Goal: Information Seeking & Learning: Learn about a topic

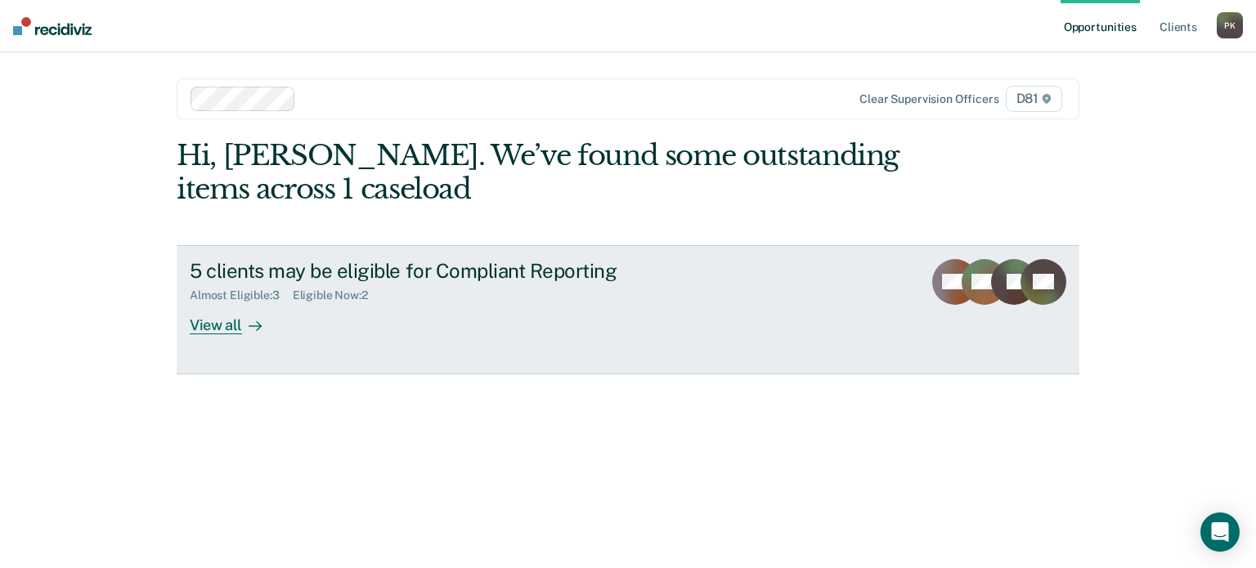
click at [540, 273] on div "5 clients may be eligible for Compliant Reporting" at bounding box center [477, 271] width 574 height 24
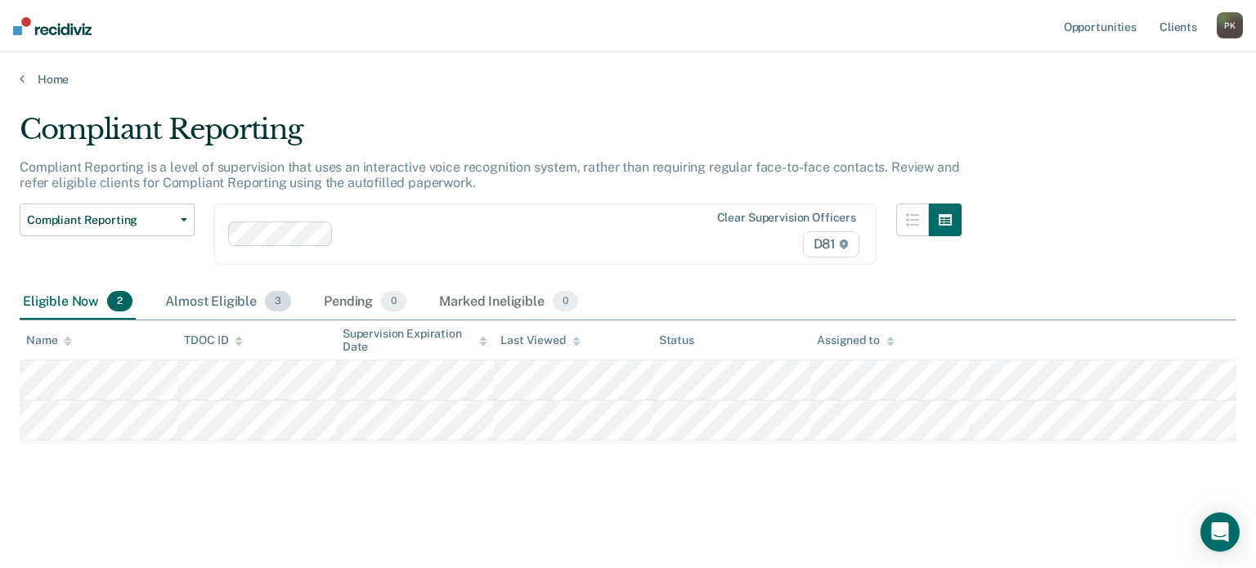
click at [218, 293] on div "Almost Eligible 3" at bounding box center [228, 302] width 132 height 36
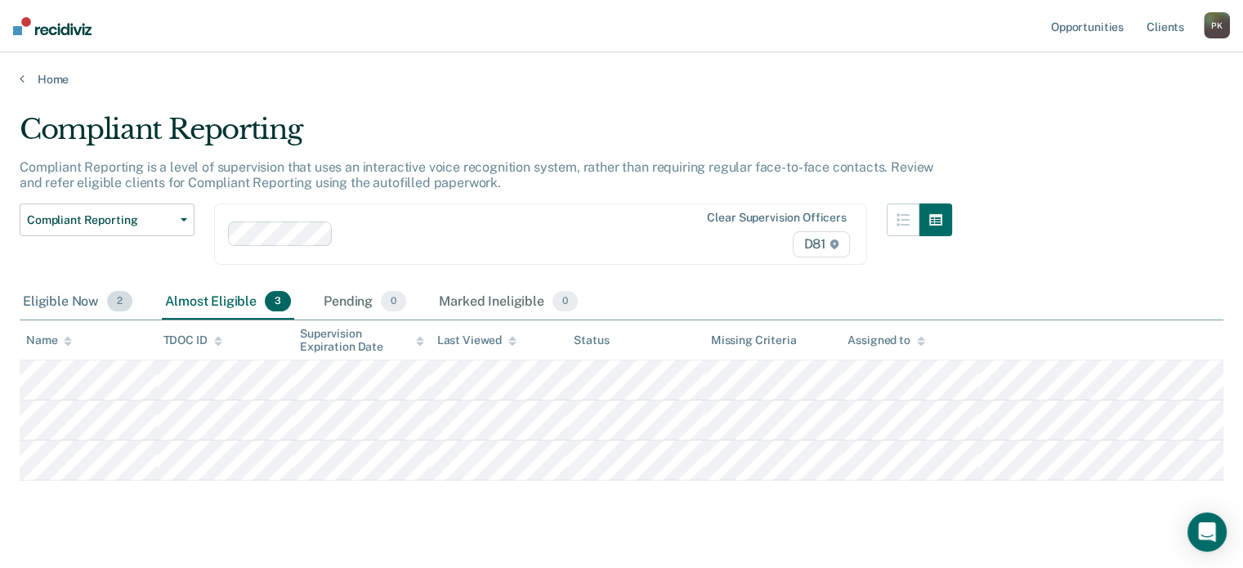
click at [82, 302] on div "Eligible Now 2" at bounding box center [78, 302] width 116 height 36
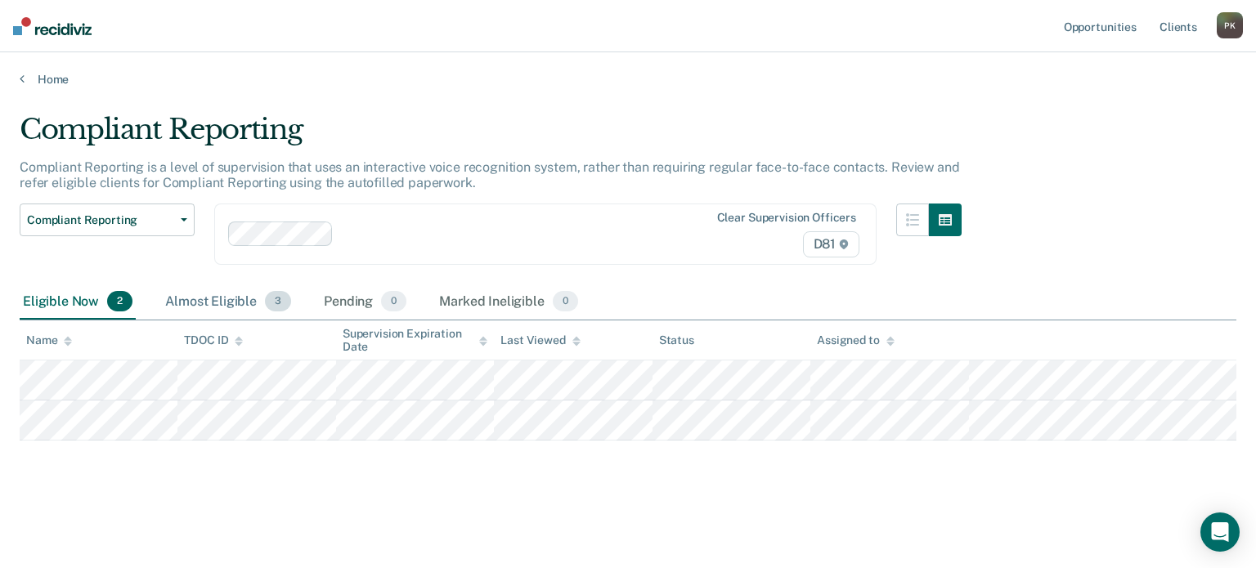
click at [195, 298] on div "Almost Eligible 3" at bounding box center [228, 302] width 132 height 36
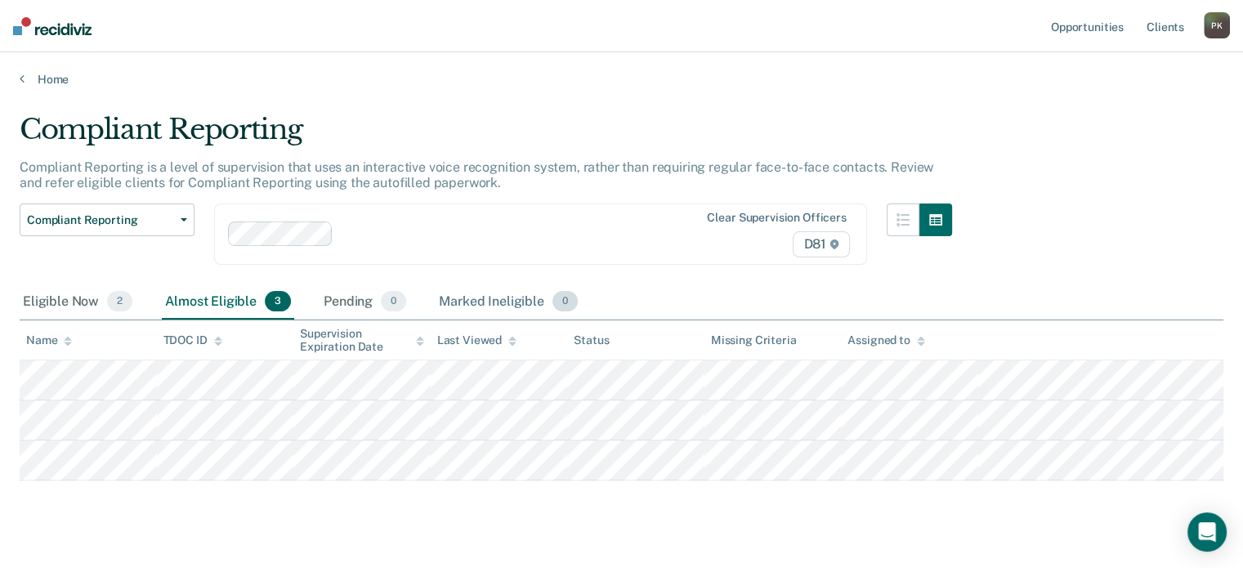
click at [473, 297] on div "Marked Ineligible 0" at bounding box center [508, 302] width 145 height 36
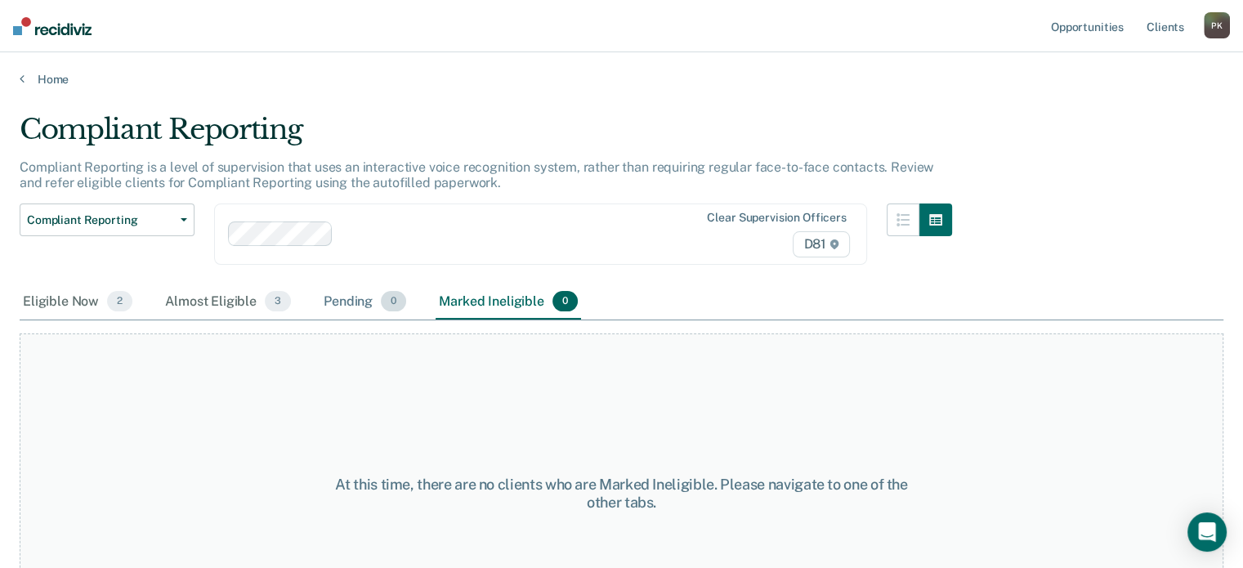
click at [376, 297] on div "Pending 0" at bounding box center [364, 302] width 89 height 36
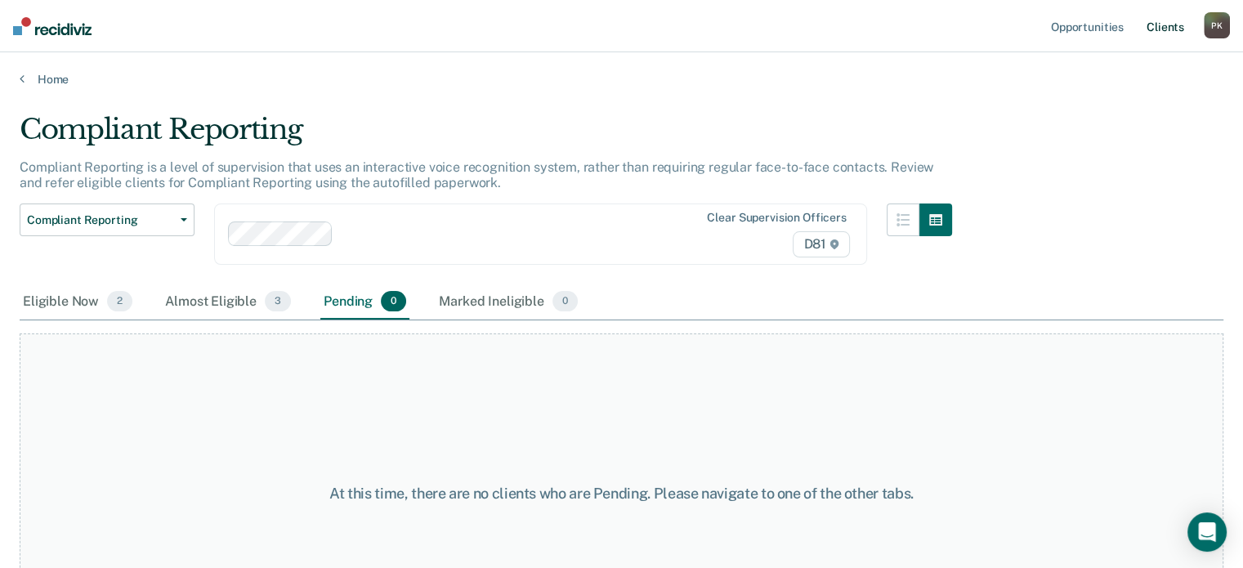
click at [1161, 29] on link "Client s" at bounding box center [1166, 26] width 44 height 52
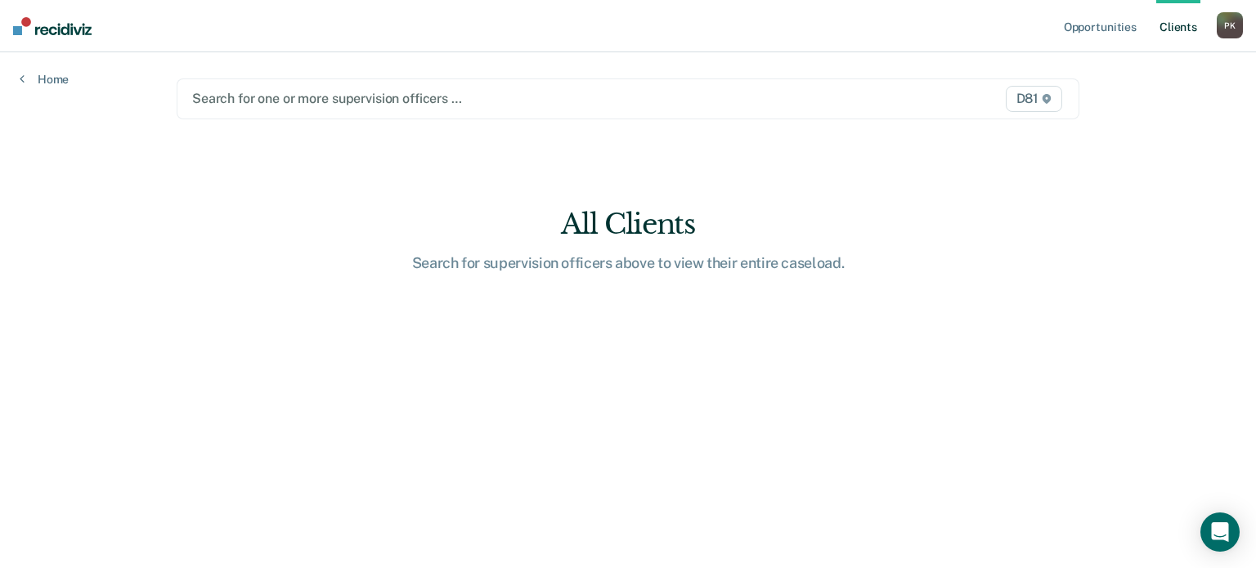
click at [293, 101] on div at bounding box center [496, 98] width 609 height 19
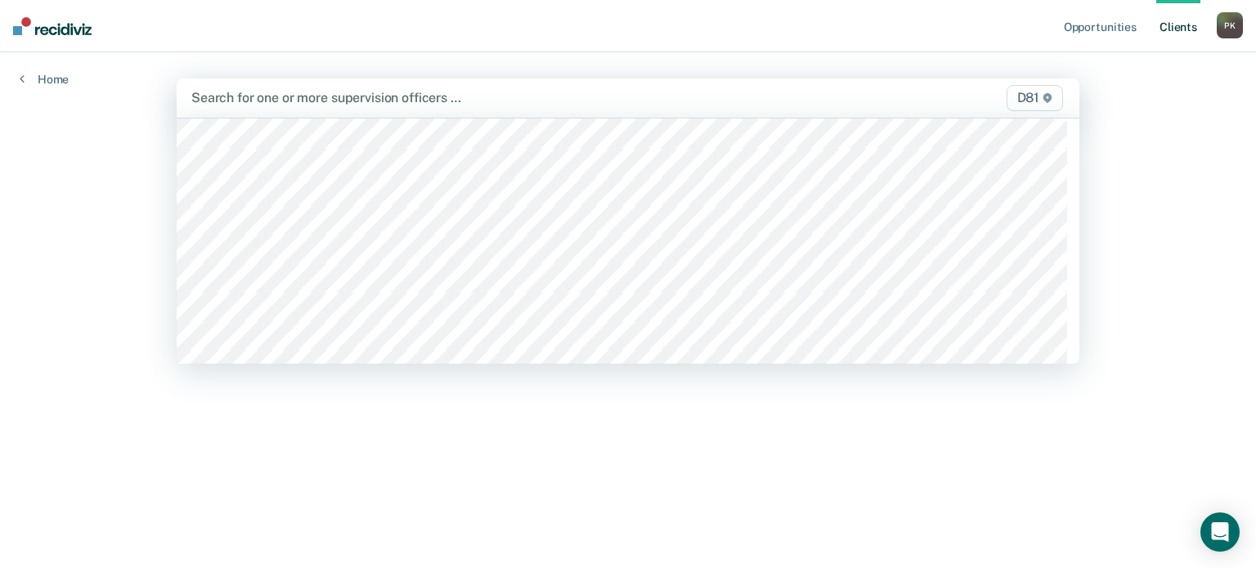
scroll to position [409, 0]
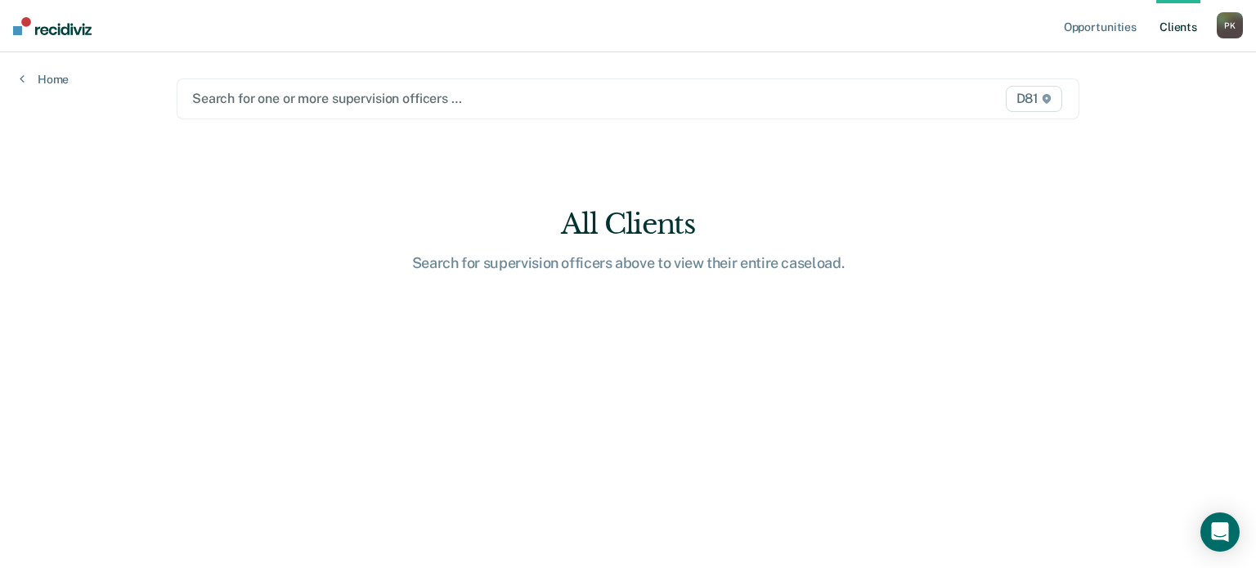
click at [341, 97] on div at bounding box center [496, 98] width 609 height 19
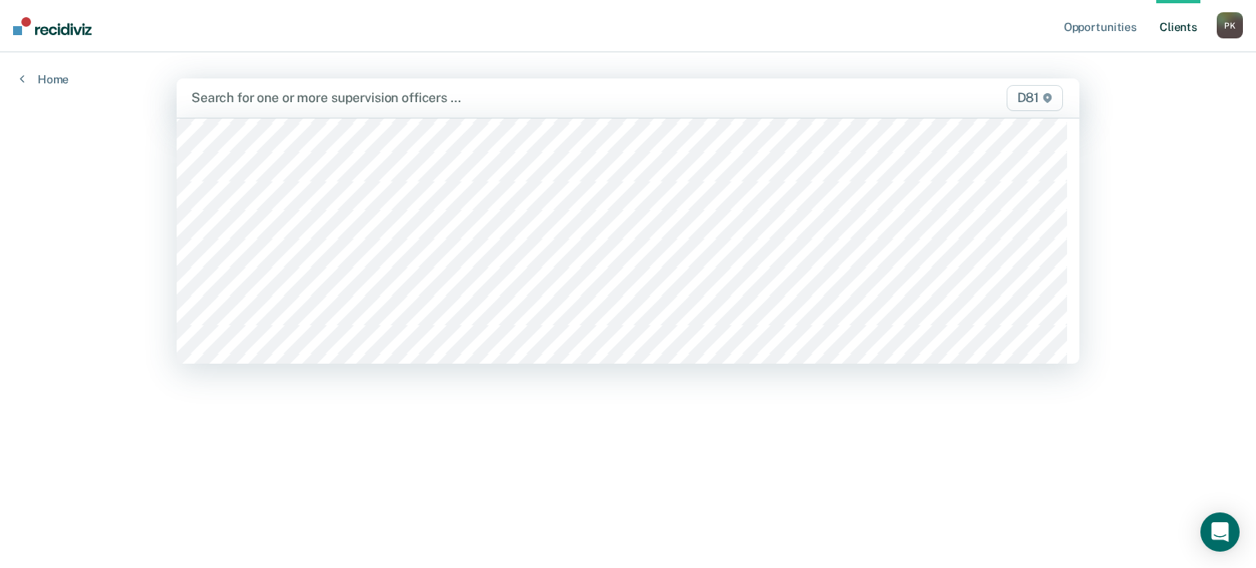
scroll to position [572, 0]
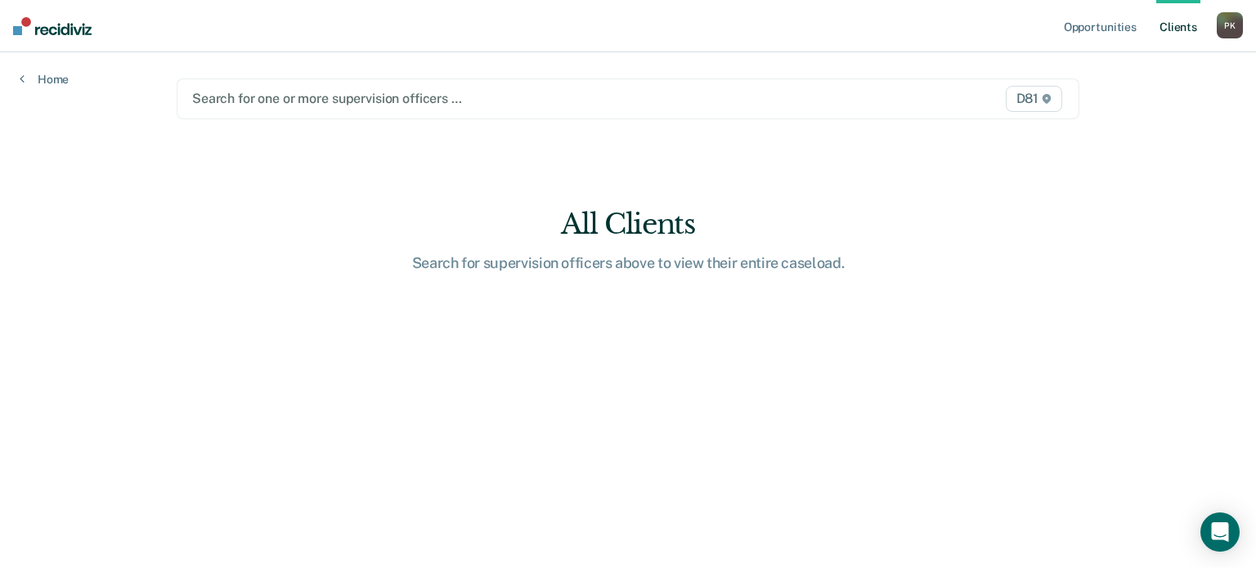
click at [293, 93] on div at bounding box center [496, 98] width 609 height 19
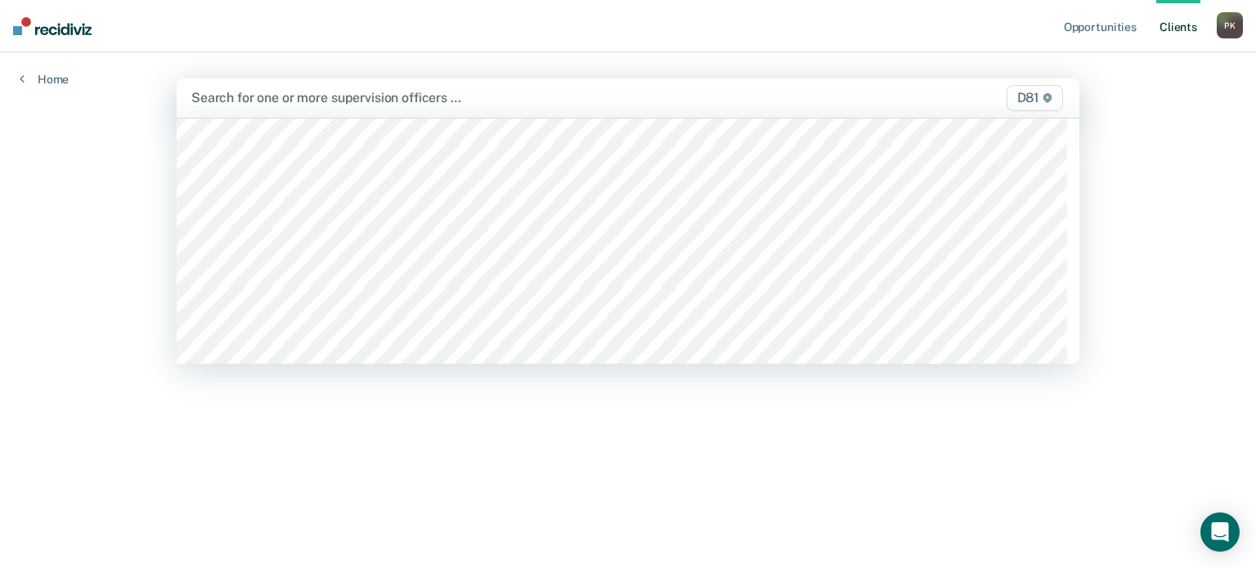
scroll to position [163, 0]
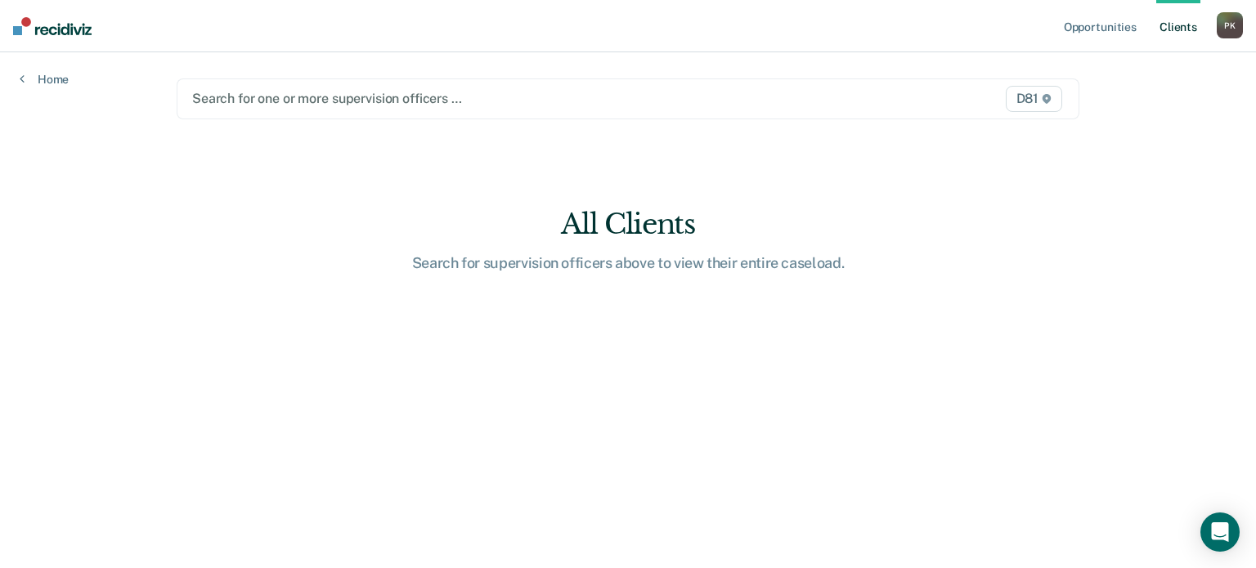
click at [338, 101] on div at bounding box center [496, 98] width 609 height 19
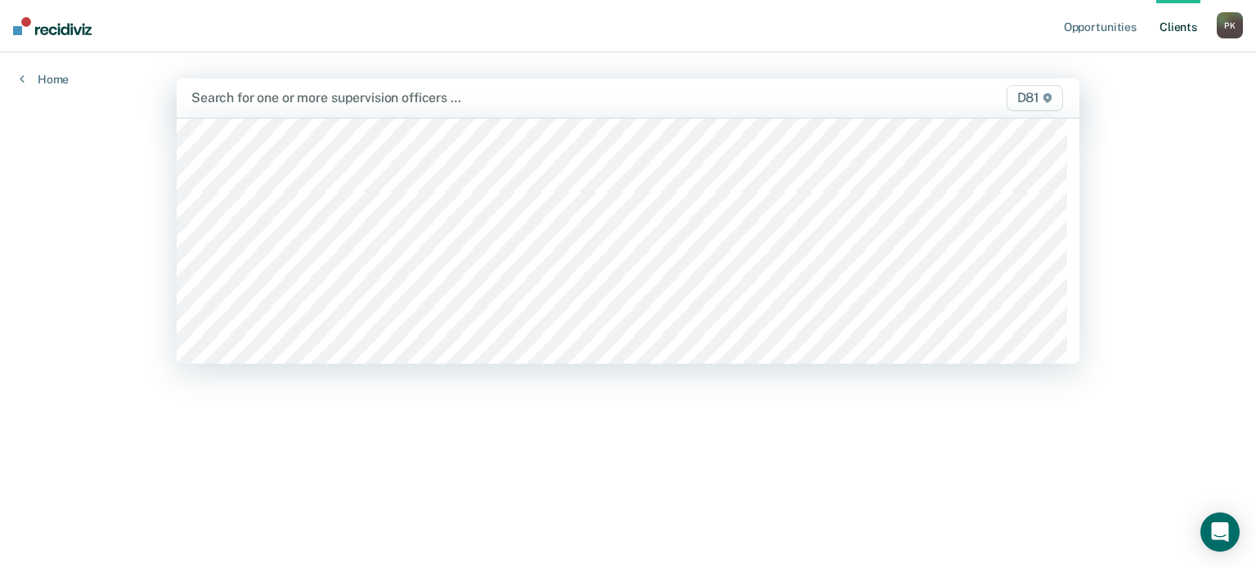
scroll to position [245, 0]
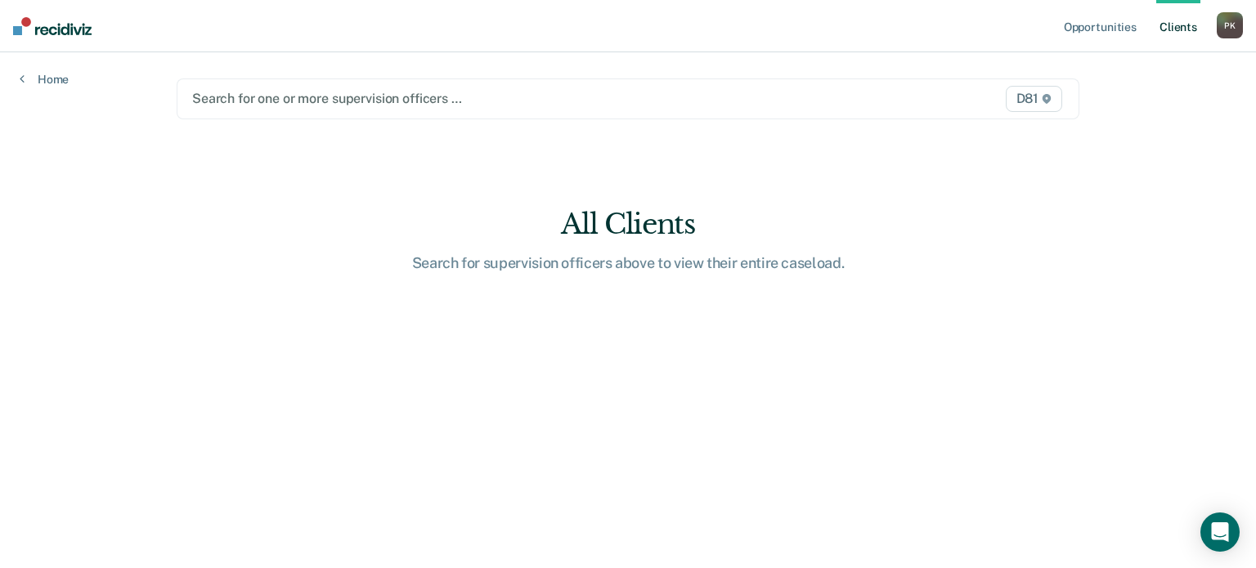
click at [298, 96] on div at bounding box center [496, 98] width 609 height 19
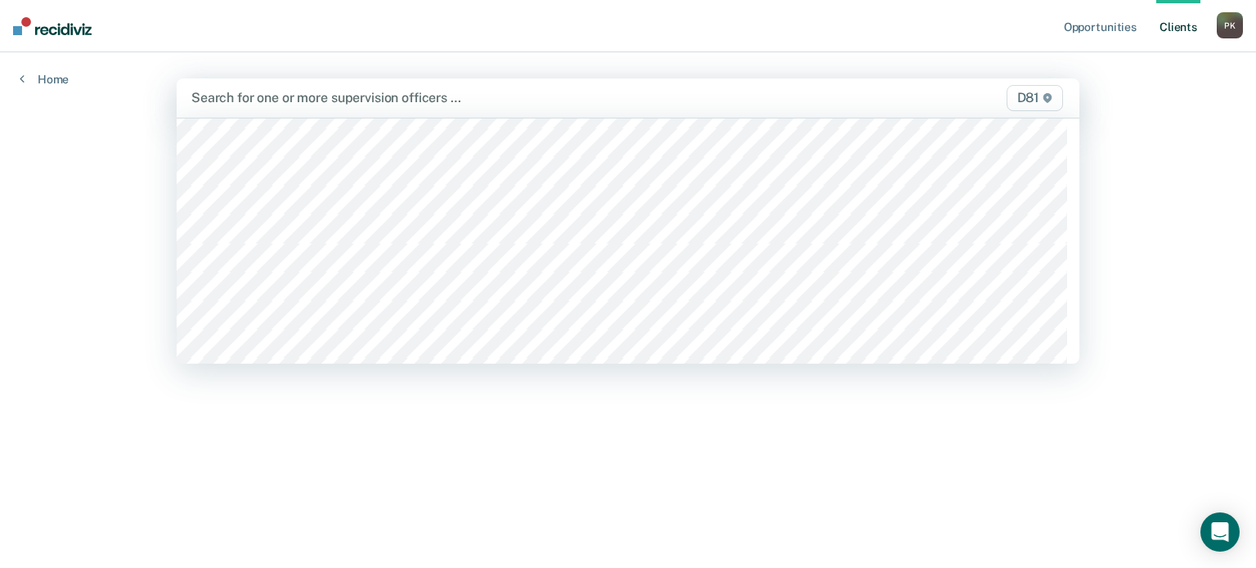
scroll to position [654, 0]
click at [285, 96] on div at bounding box center [496, 97] width 610 height 19
click at [271, 99] on div at bounding box center [496, 97] width 610 height 19
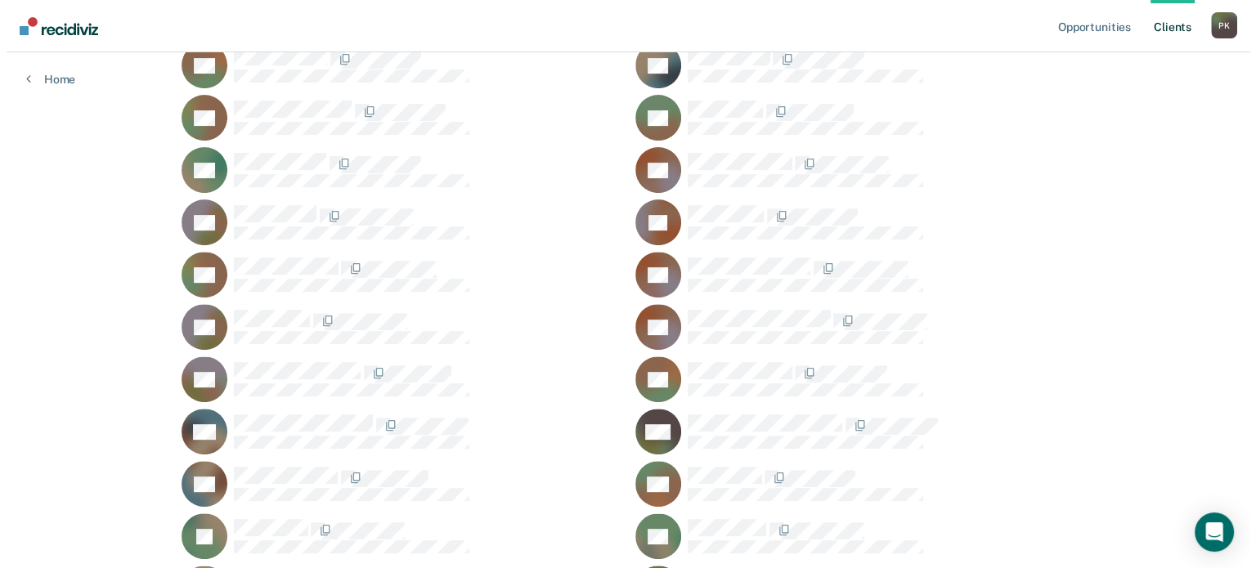
scroll to position [0, 0]
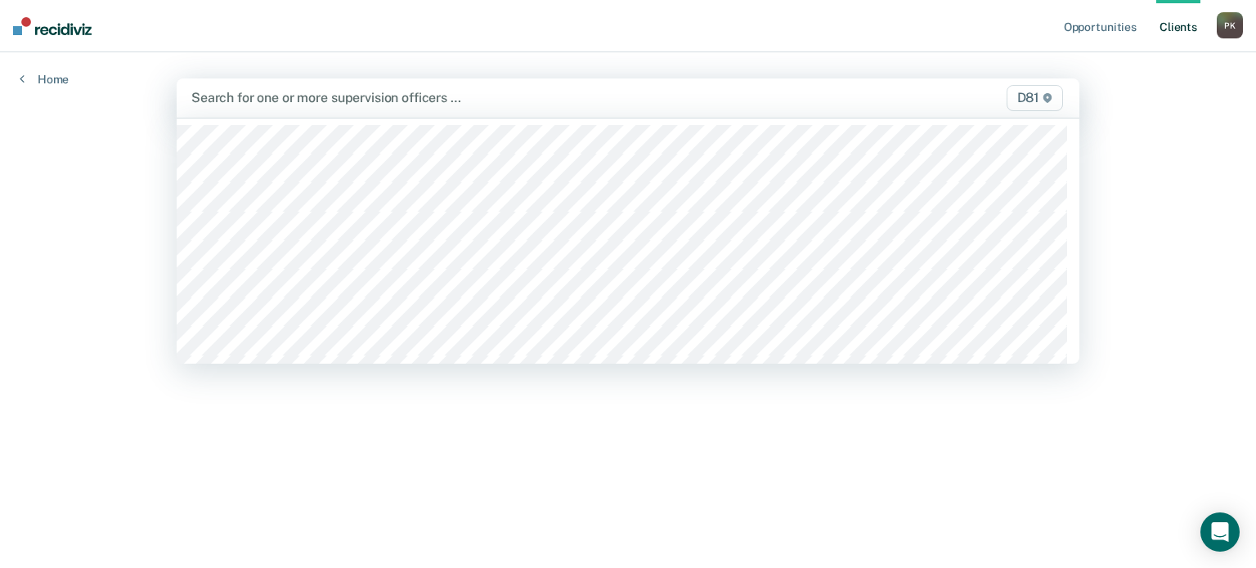
click at [288, 97] on div at bounding box center [496, 97] width 610 height 19
